Goal: Navigation & Orientation: Find specific page/section

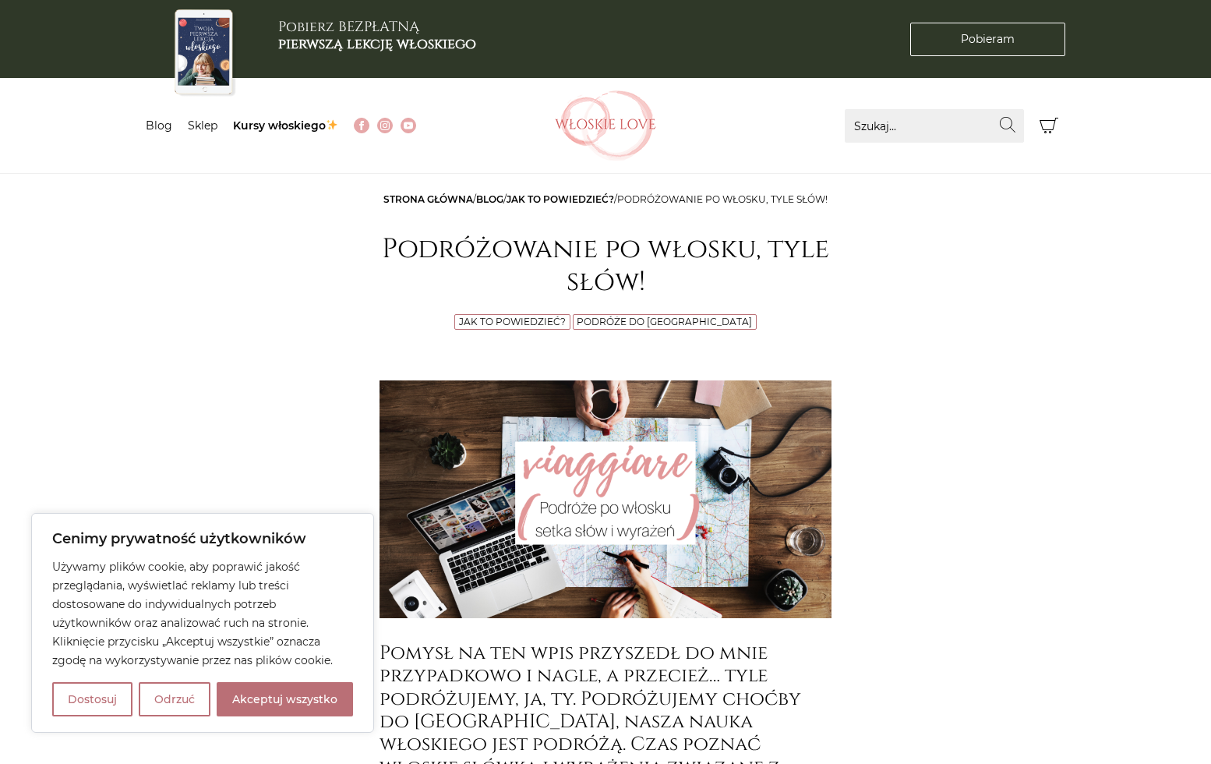
click at [607, 126] on img at bounding box center [605, 125] width 101 height 70
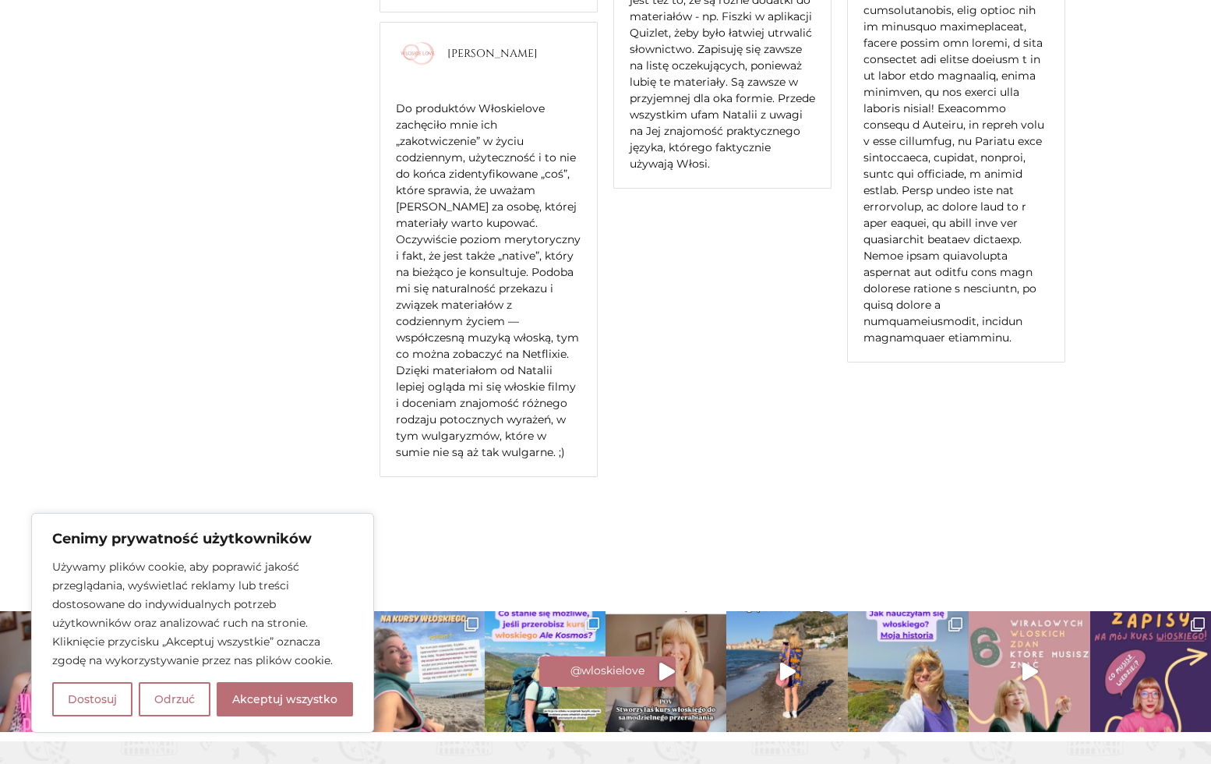
scroll to position [3410, 0]
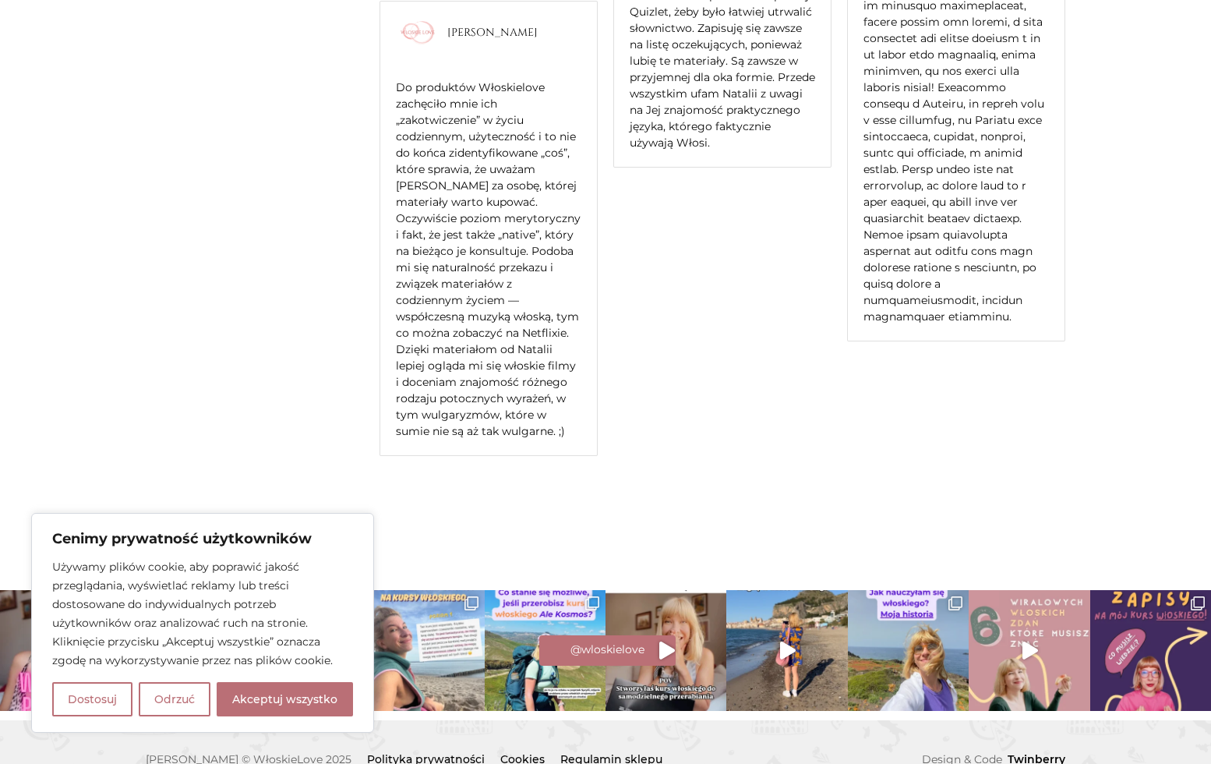
click at [799, 631] on div "@wloskielove" at bounding box center [605, 648] width 1211 height 34
click at [782, 631] on div "@wloskielove" at bounding box center [605, 648] width 1211 height 34
click at [654, 635] on link "@wloskielove" at bounding box center [607, 650] width 136 height 30
